Goal: Task Accomplishment & Management: Use online tool/utility

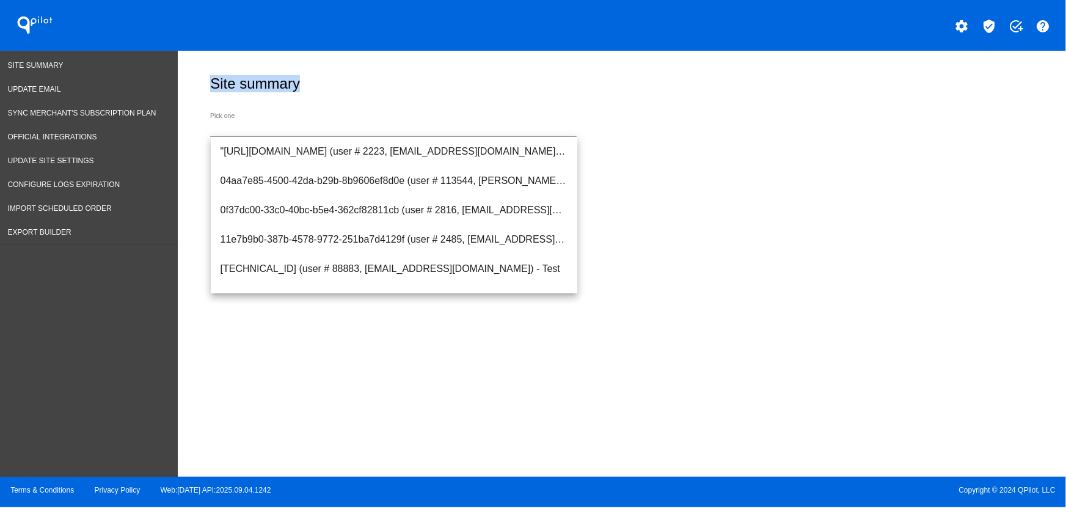
drag, startPoint x: 306, startPoint y: 81, endPoint x: 208, endPoint y: 84, distance: 98.4
click at [208, 84] on div "Site summary" at bounding box center [619, 84] width 824 height 42
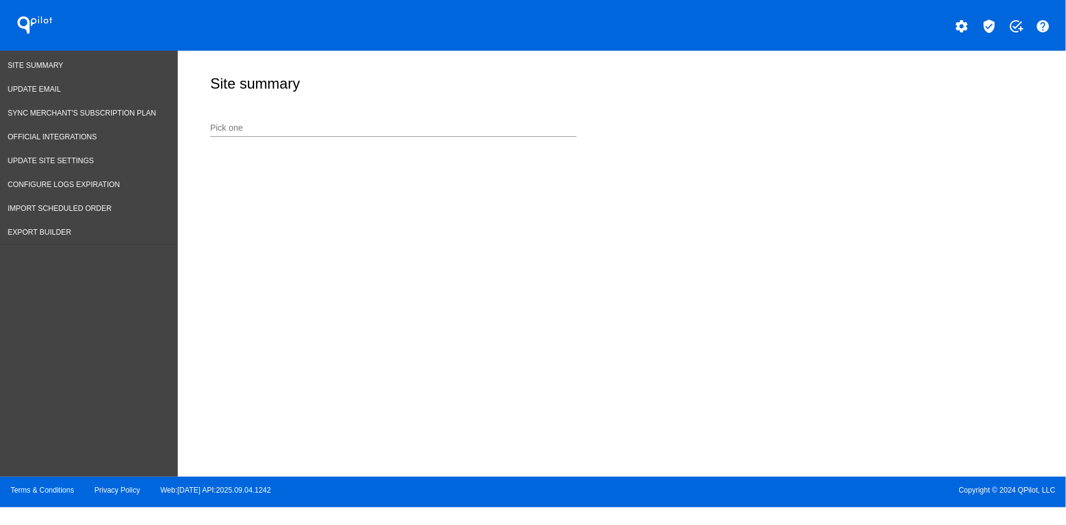
click at [400, 78] on div "Site summary" at bounding box center [619, 84] width 824 height 42
drag, startPoint x: 400, startPoint y: 78, endPoint x: 393, endPoint y: 79, distance: 6.8
click at [400, 78] on div "Site summary" at bounding box center [619, 84] width 824 height 42
drag, startPoint x: 350, startPoint y: 85, endPoint x: 483, endPoint y: 85, distance: 133.1
click at [483, 85] on div "Site summary Pick one" at bounding box center [618, 99] width 837 height 96
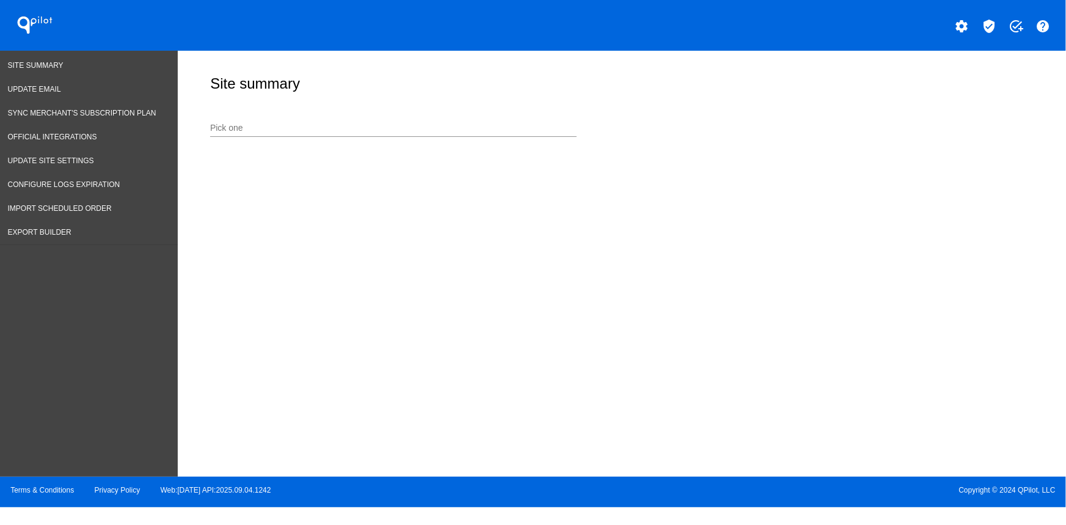
click at [489, 85] on div "Site summary" at bounding box center [619, 84] width 824 height 42
click at [150, 45] on div "QPilot" at bounding box center [133, 25] width 266 height 51
click at [54, 213] on link "Import Scheduled Order" at bounding box center [89, 209] width 178 height 24
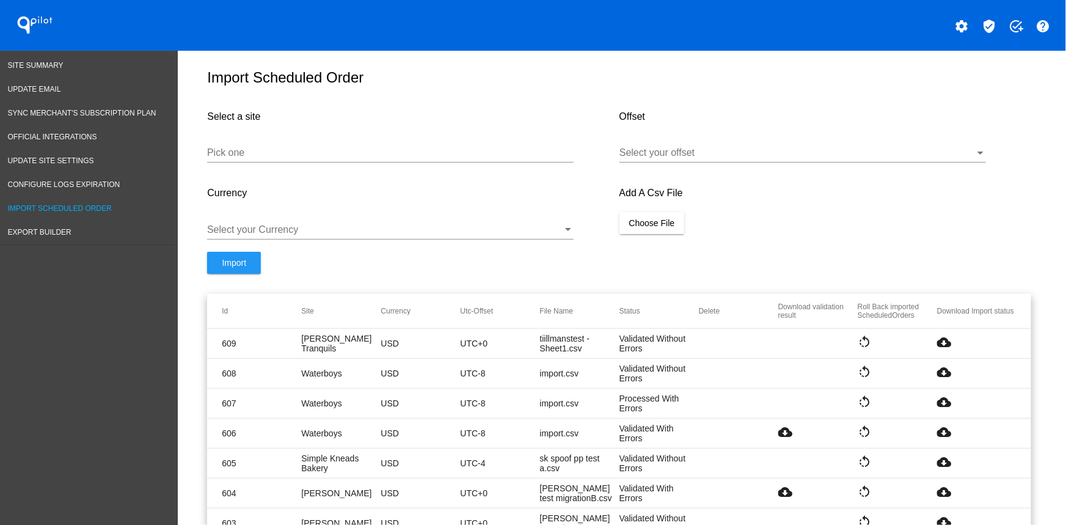
click at [941, 347] on mat-icon "cloud_download" at bounding box center [944, 342] width 15 height 15
